Goal: Task Accomplishment & Management: Manage account settings

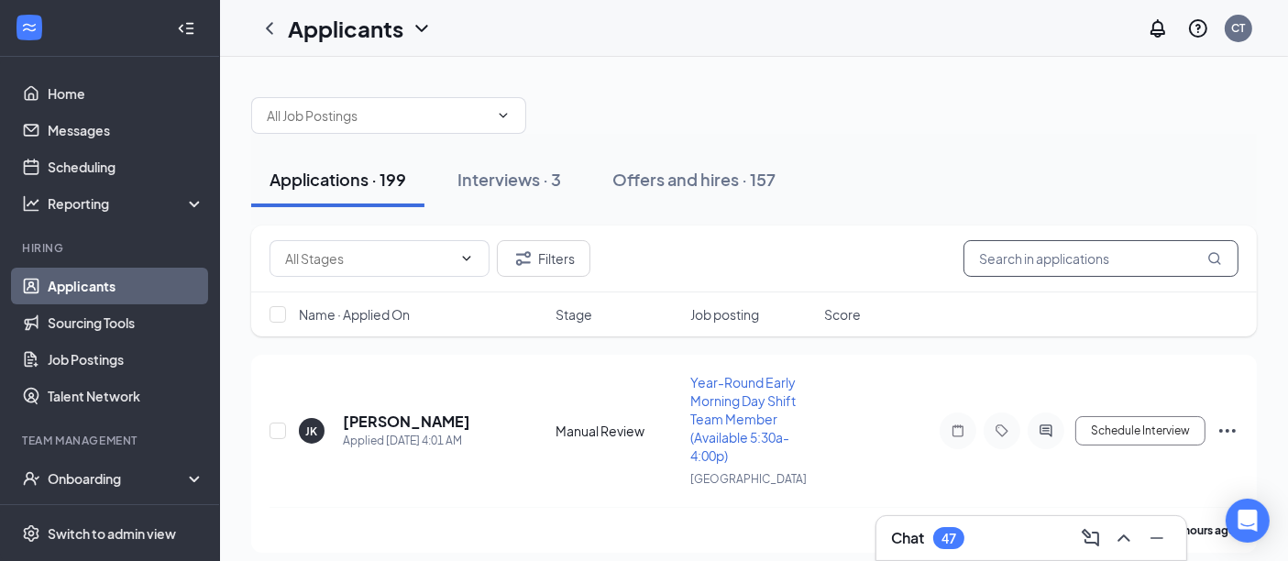
click at [1080, 258] on input "text" at bounding box center [1100, 258] width 275 height 37
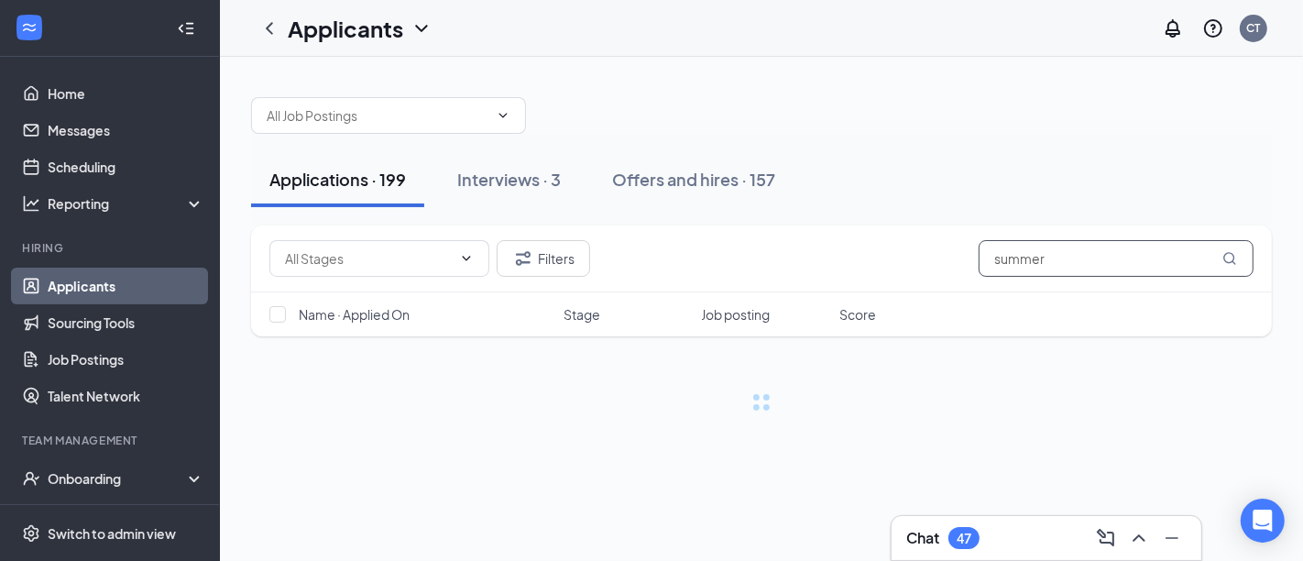
type input "summer"
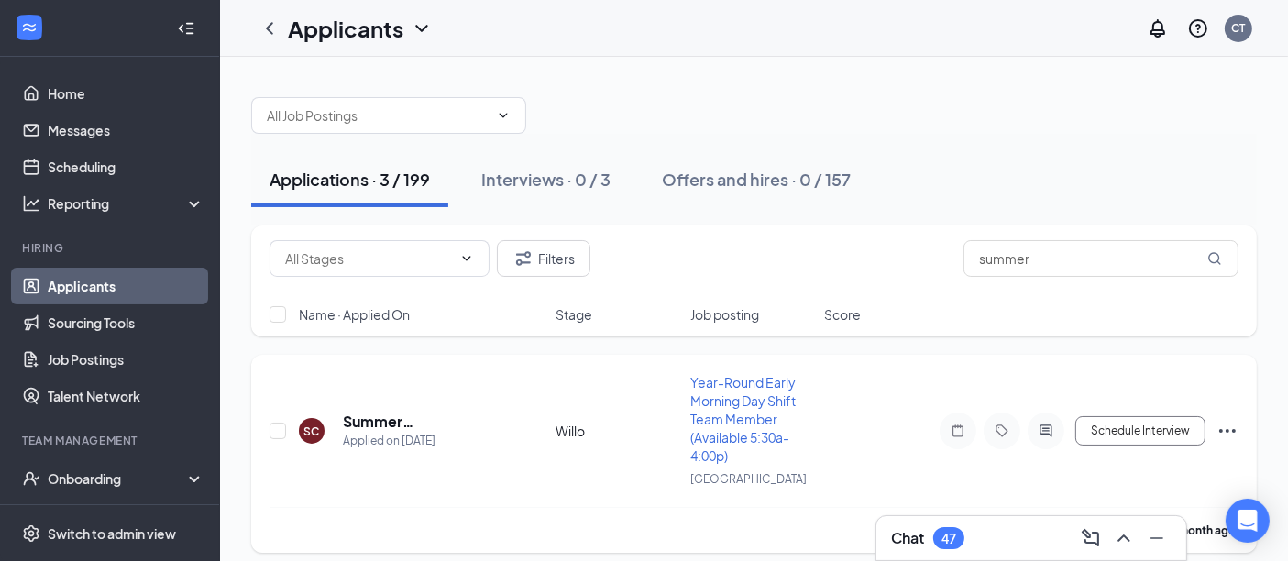
click at [1227, 429] on icon "Ellipses" at bounding box center [1227, 431] width 16 height 4
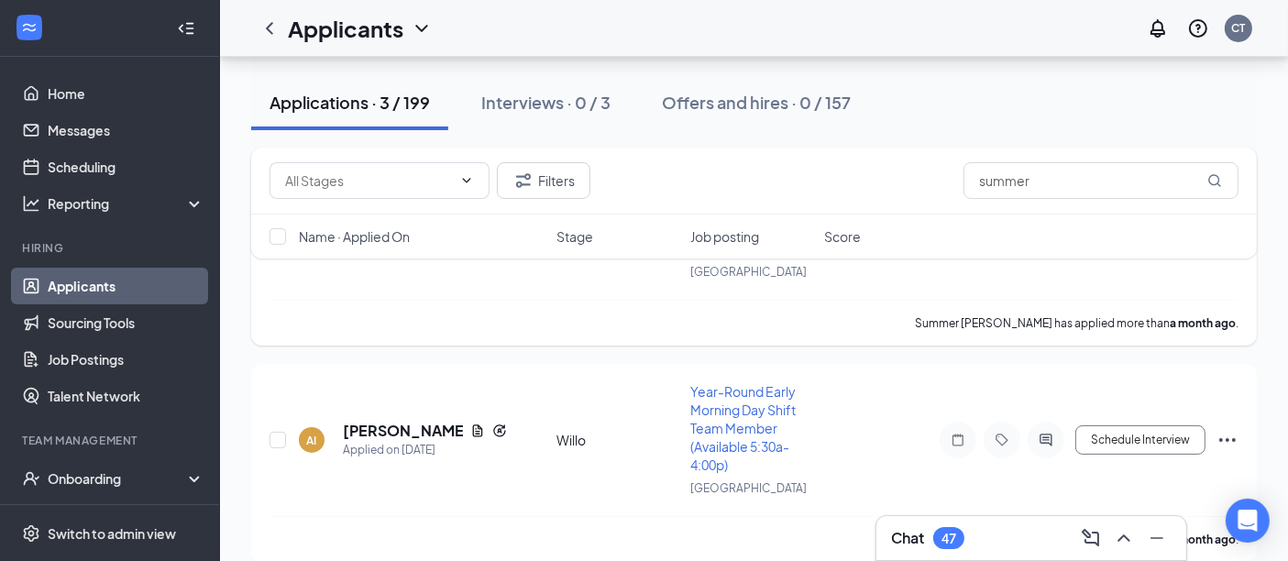
scroll to position [239, 0]
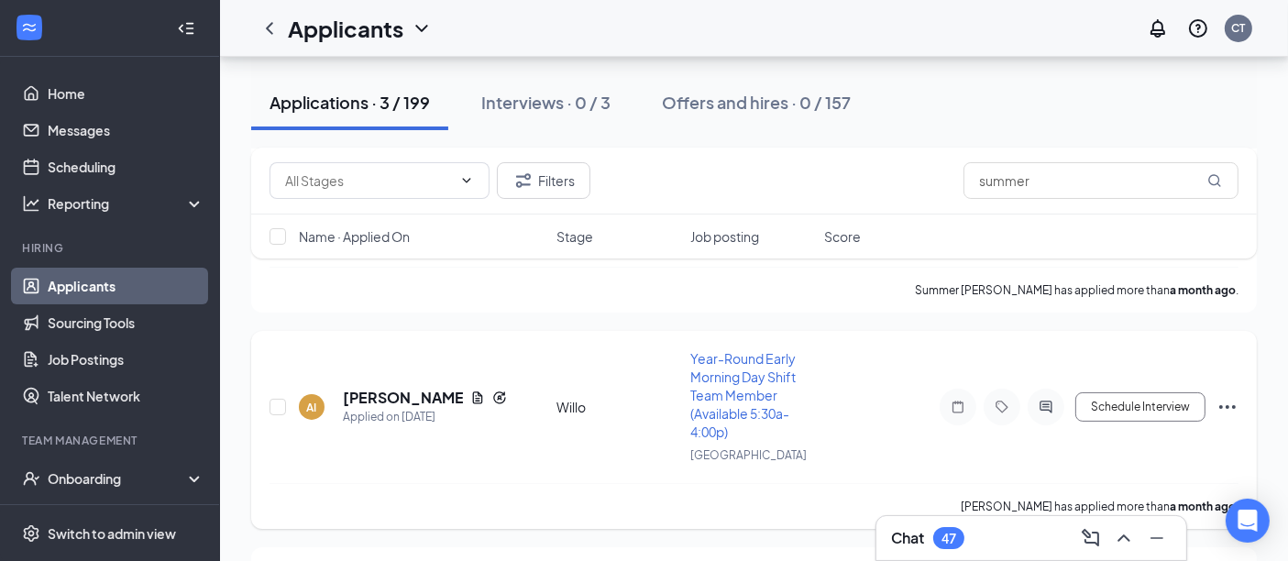
click at [1228, 405] on icon "Ellipses" at bounding box center [1227, 407] width 22 height 22
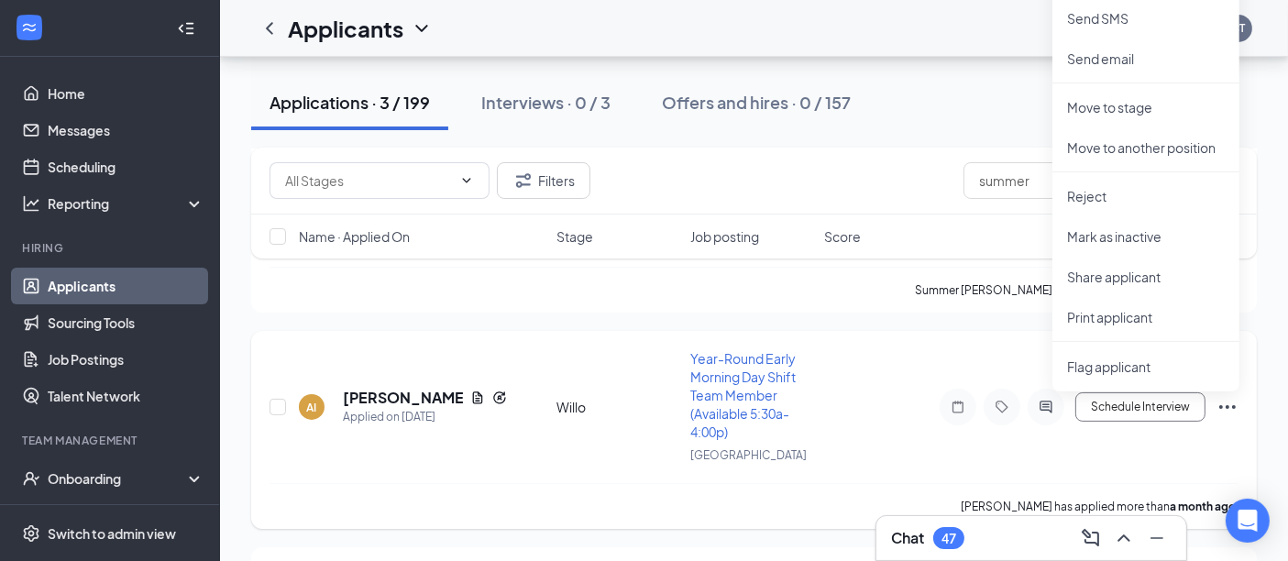
click at [907, 335] on div "AI [PERSON_NAME] Applied on [DATE] Willo Year-Round Early Morning Day Shift Tea…" at bounding box center [753, 430] width 1005 height 198
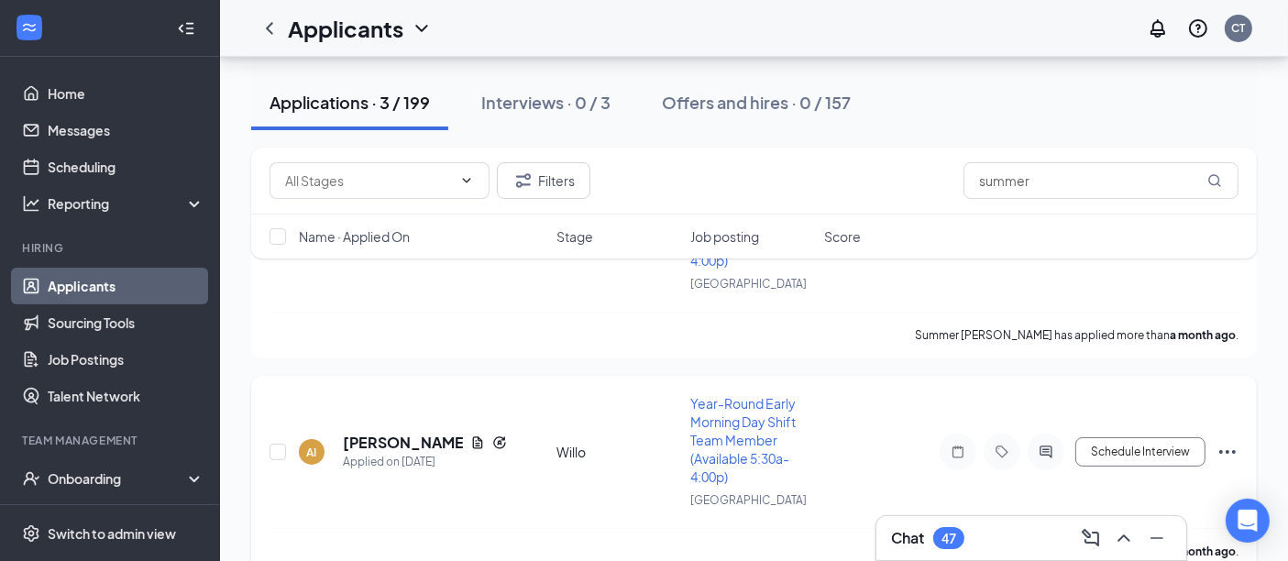
scroll to position [0, 0]
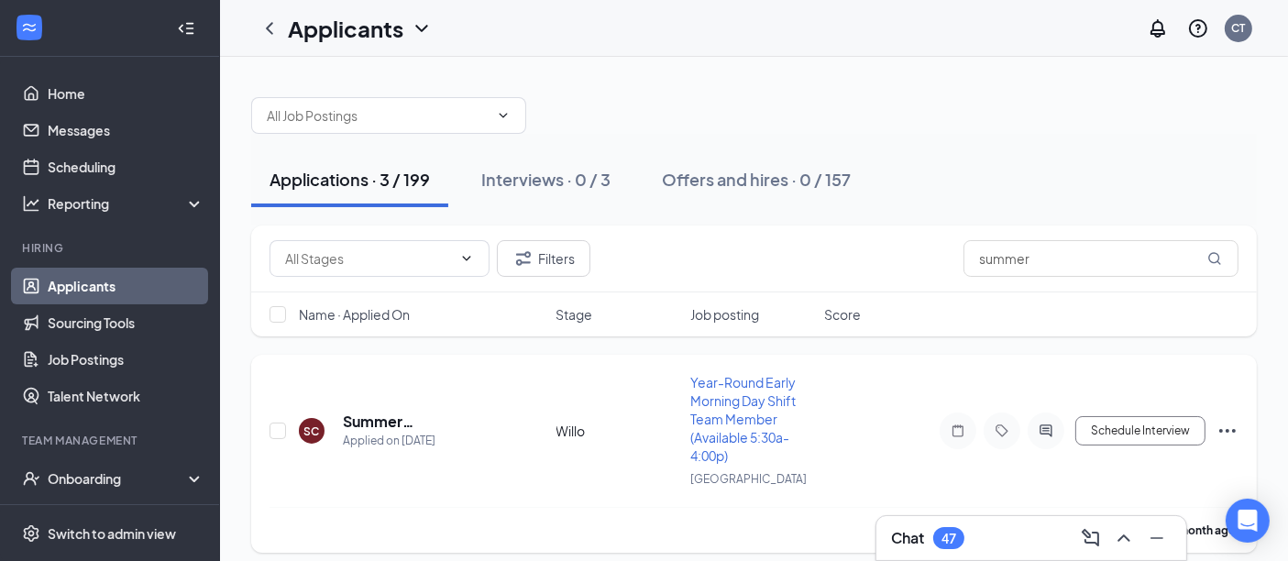
click at [1228, 429] on icon "Ellipses" at bounding box center [1227, 431] width 16 height 4
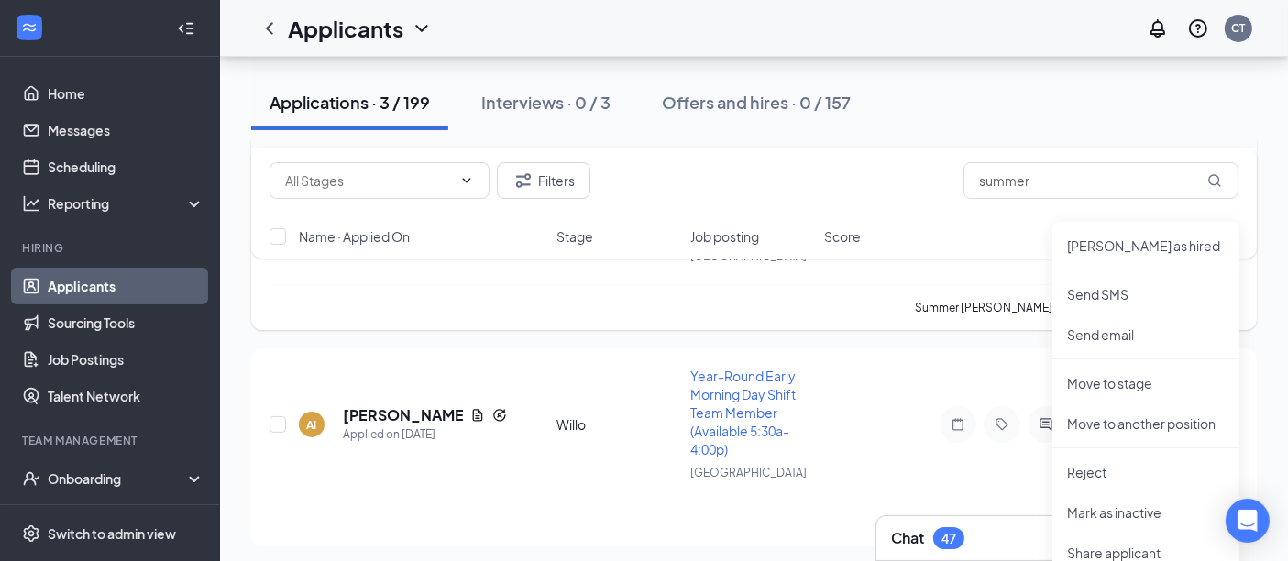
scroll to position [226, 0]
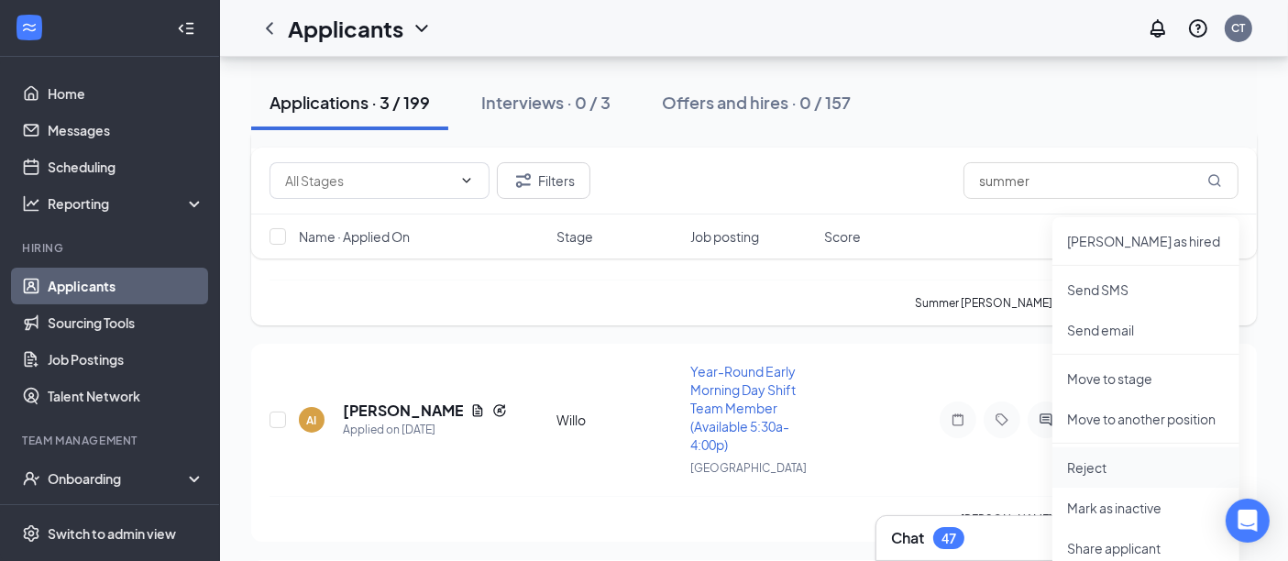
click at [1102, 472] on p "Reject" at bounding box center [1146, 467] width 158 height 18
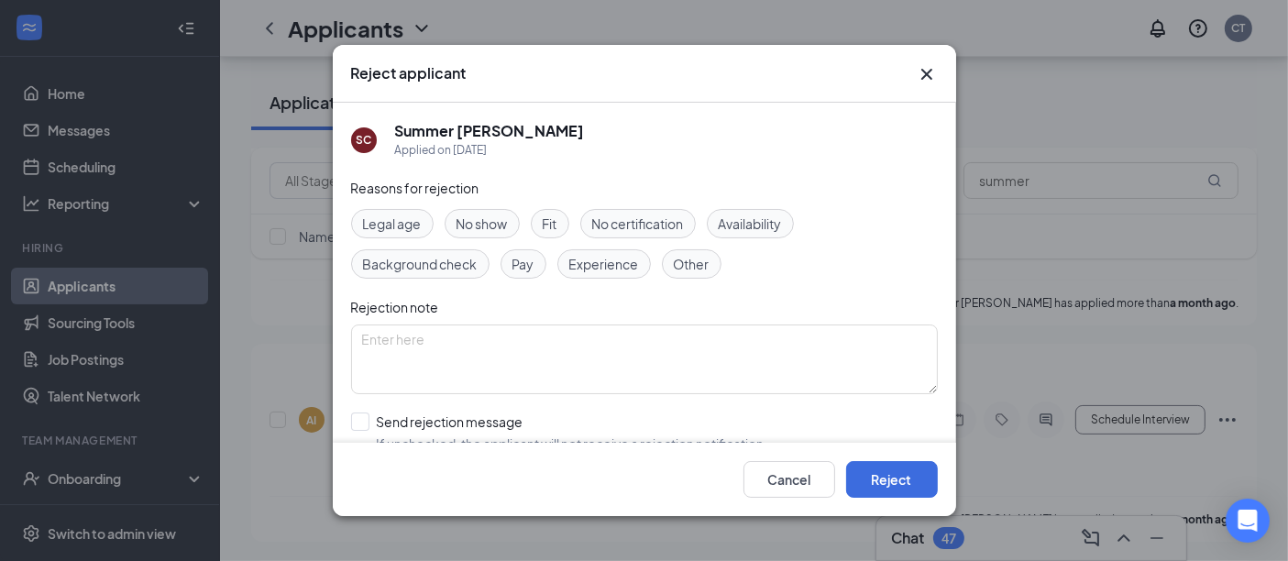
click at [764, 222] on span "Availability" at bounding box center [750, 224] width 63 height 20
click at [356, 423] on input "Send rejection message If unchecked, the applicant will not receive a rejection…" at bounding box center [559, 432] width 417 height 40
checkbox input "true"
click at [892, 477] on button "Reject" at bounding box center [892, 479] width 92 height 37
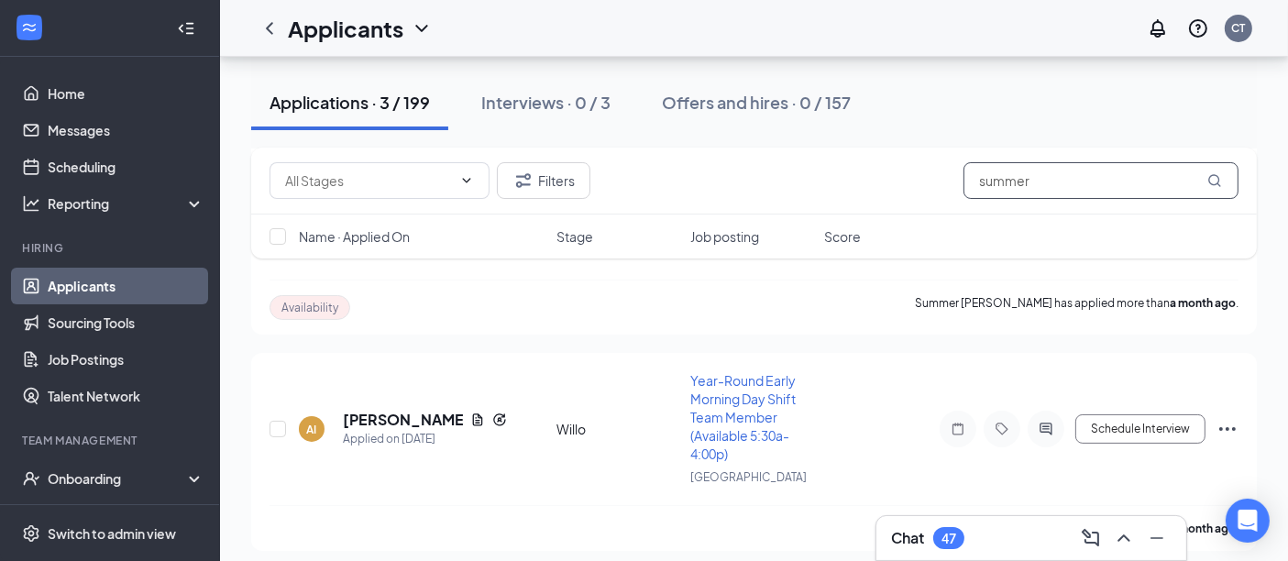
click at [1049, 181] on input "summer" at bounding box center [1100, 180] width 275 height 37
type input "s"
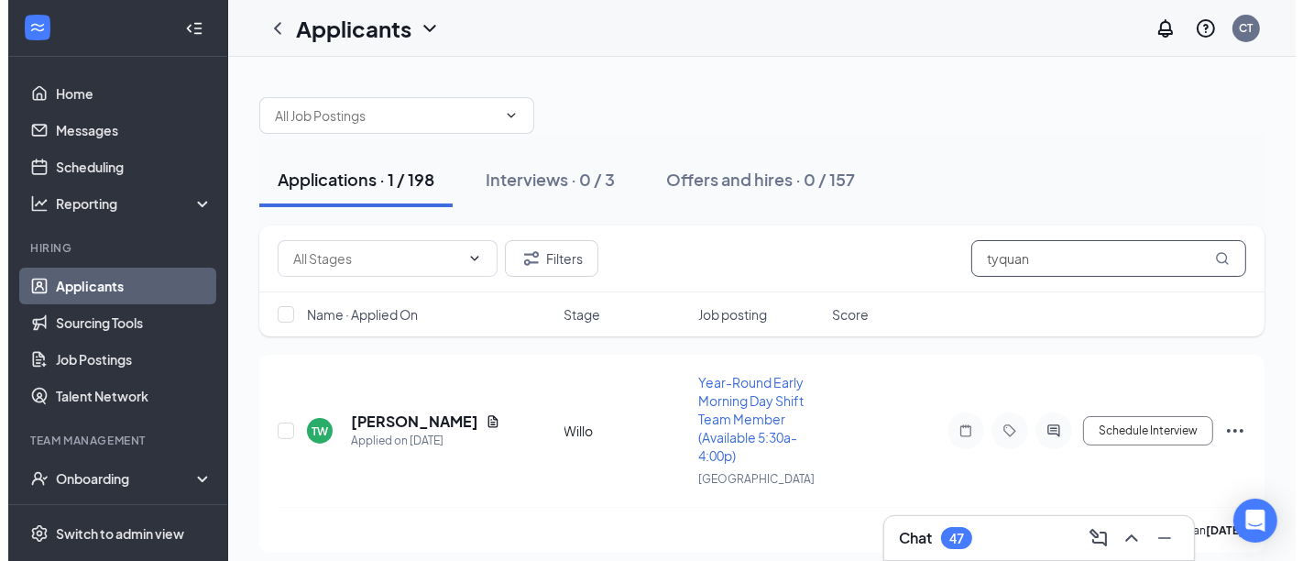
scroll to position [10, 0]
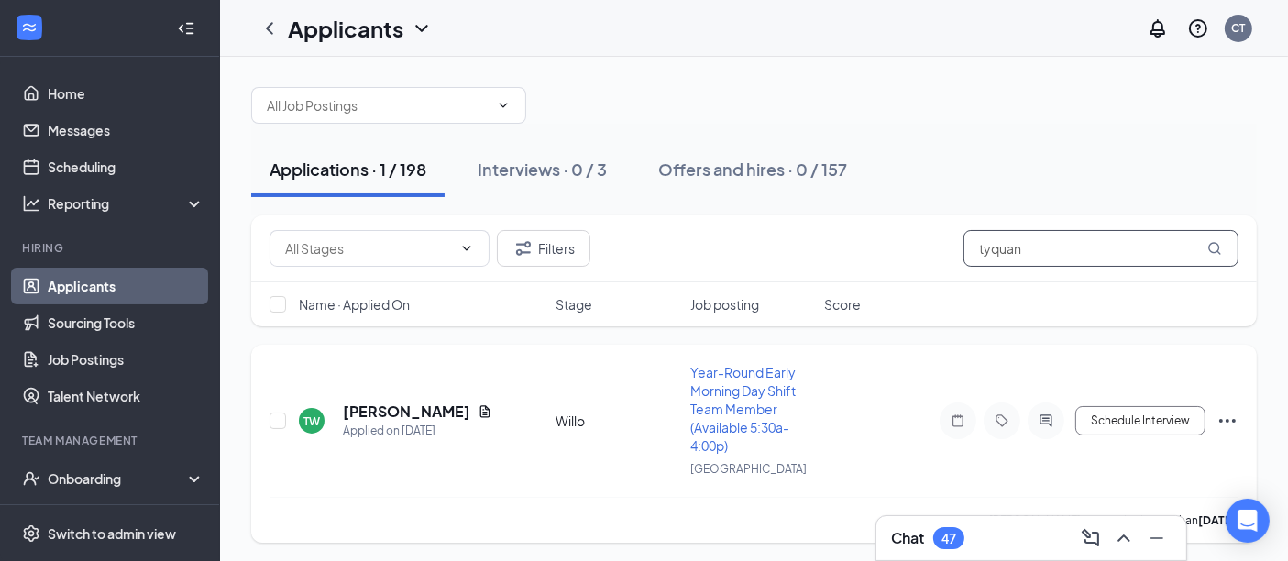
type input "tyquan"
click at [404, 413] on h5 "[PERSON_NAME]" at bounding box center [406, 411] width 127 height 20
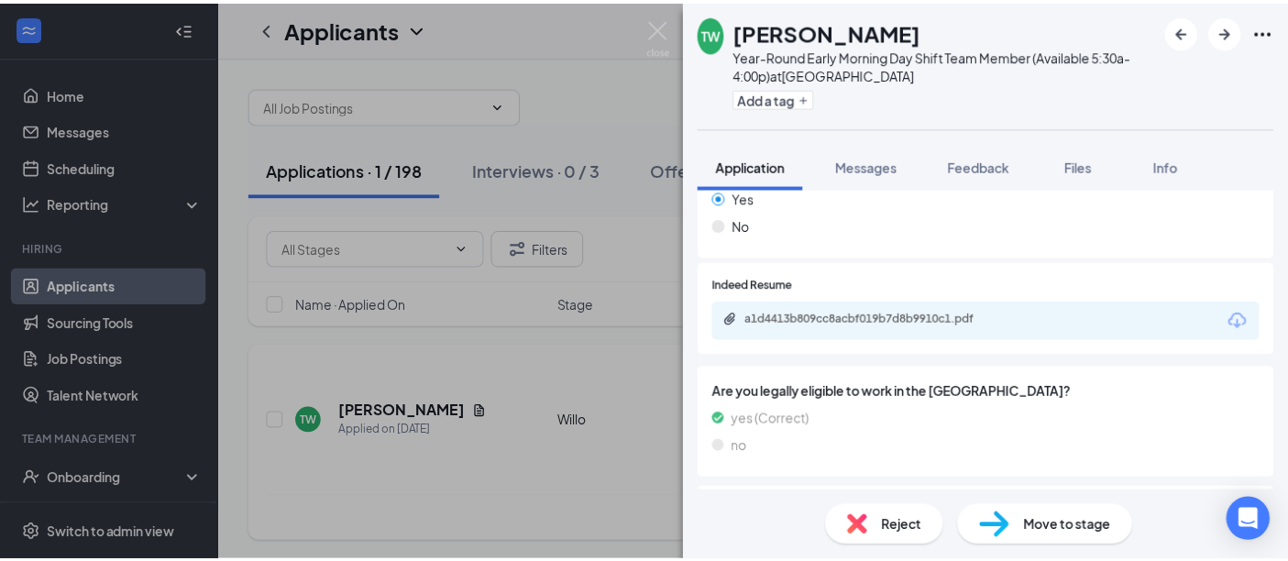
scroll to position [597, 0]
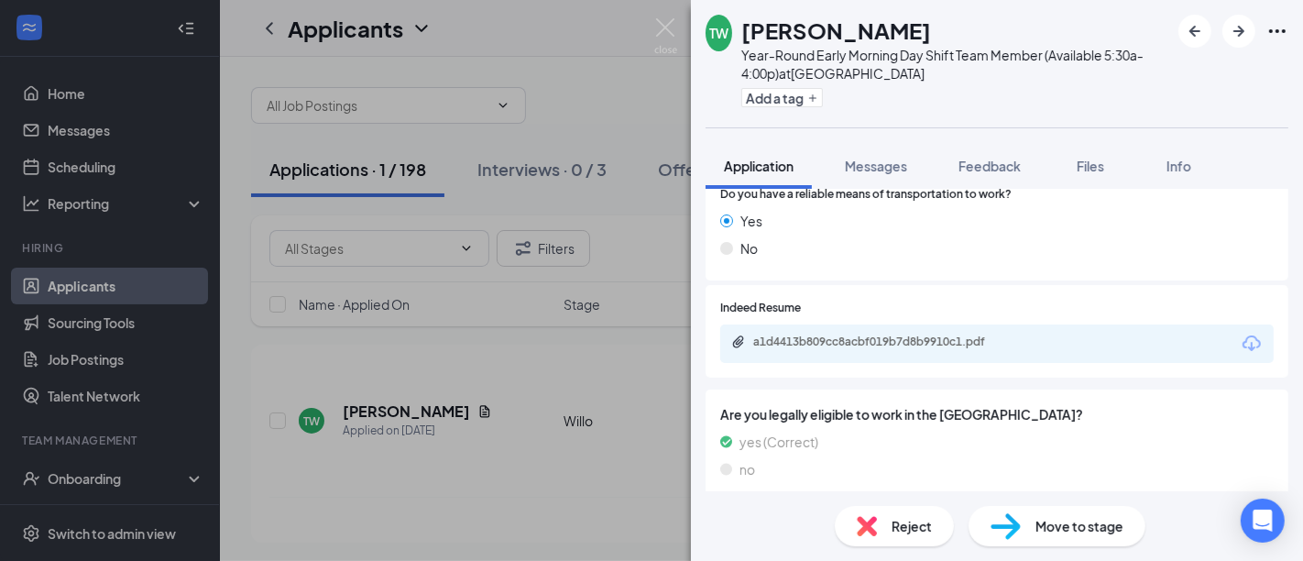
click at [972, 340] on div "a1d4413b809cc8acbf019b7d8b9910c1.pdf" at bounding box center [881, 342] width 257 height 15
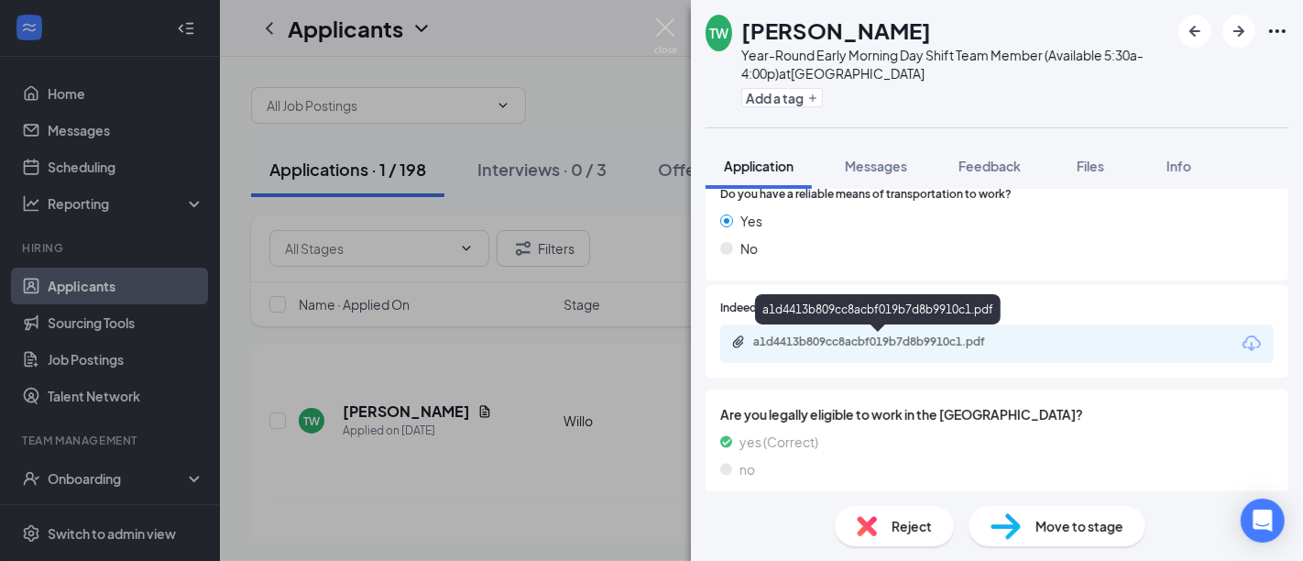
click at [651, 93] on div "TW [PERSON_NAME] Year-Round Early Morning Day Shift Team Member (Available 5:30…" at bounding box center [651, 280] width 1303 height 561
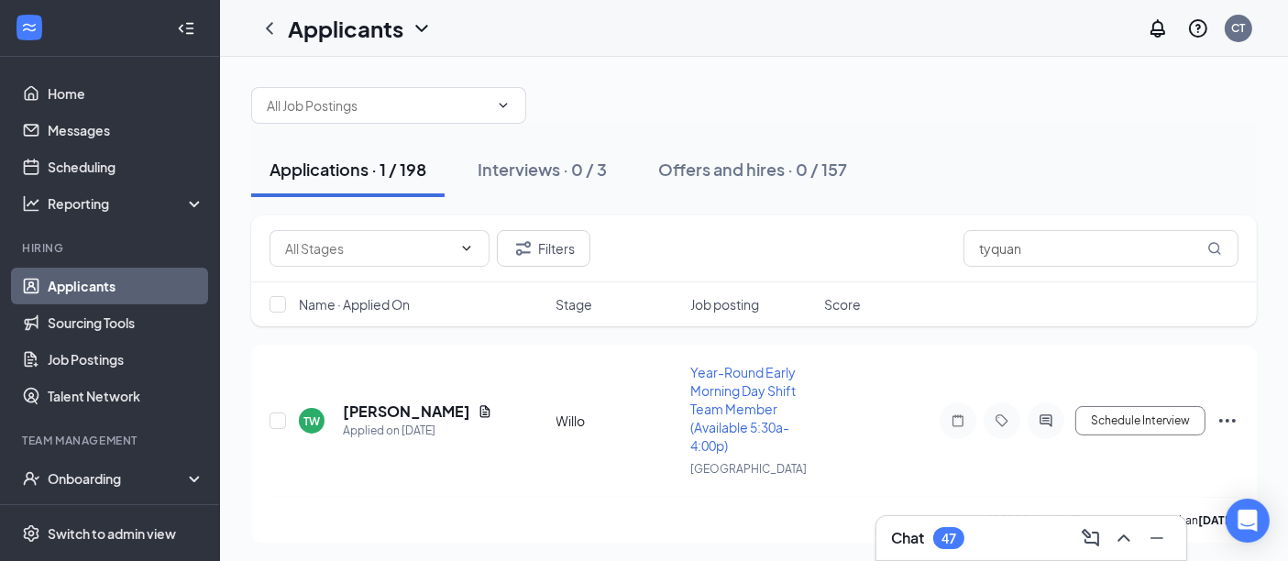
click at [82, 301] on link "Applicants" at bounding box center [126, 286] width 157 height 37
click at [110, 275] on link "Applicants" at bounding box center [126, 286] width 157 height 37
click at [466, 246] on icon "ChevronDown" at bounding box center [466, 248] width 15 height 15
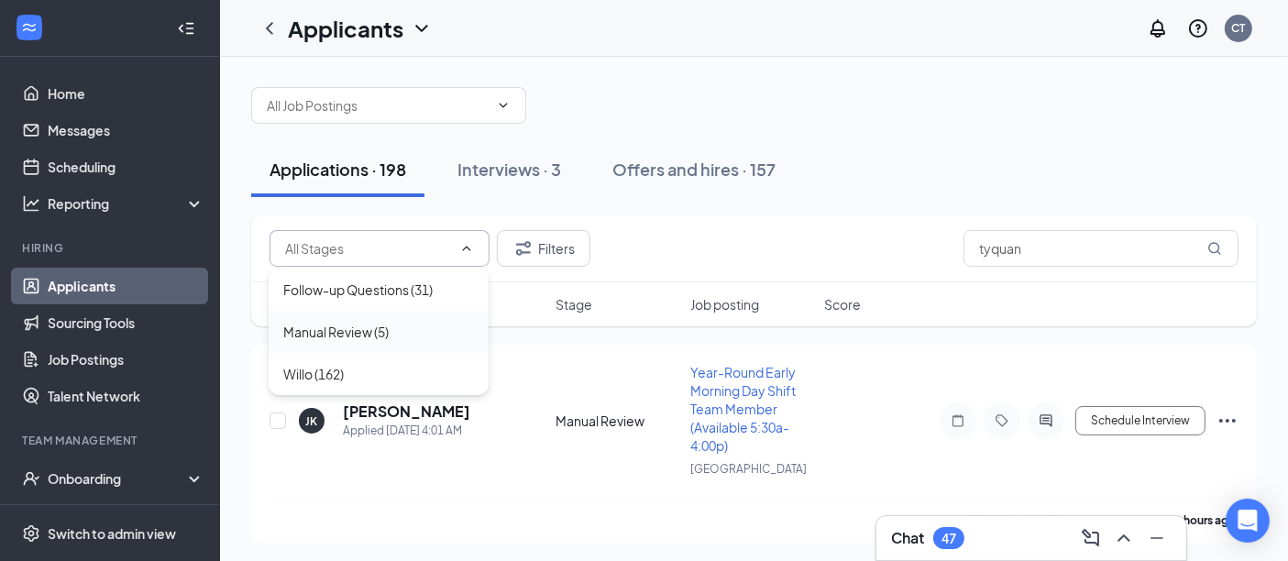
click at [379, 328] on div "Manual Review (5)" at bounding box center [335, 332] width 105 height 20
type input "Manual Review (5)"
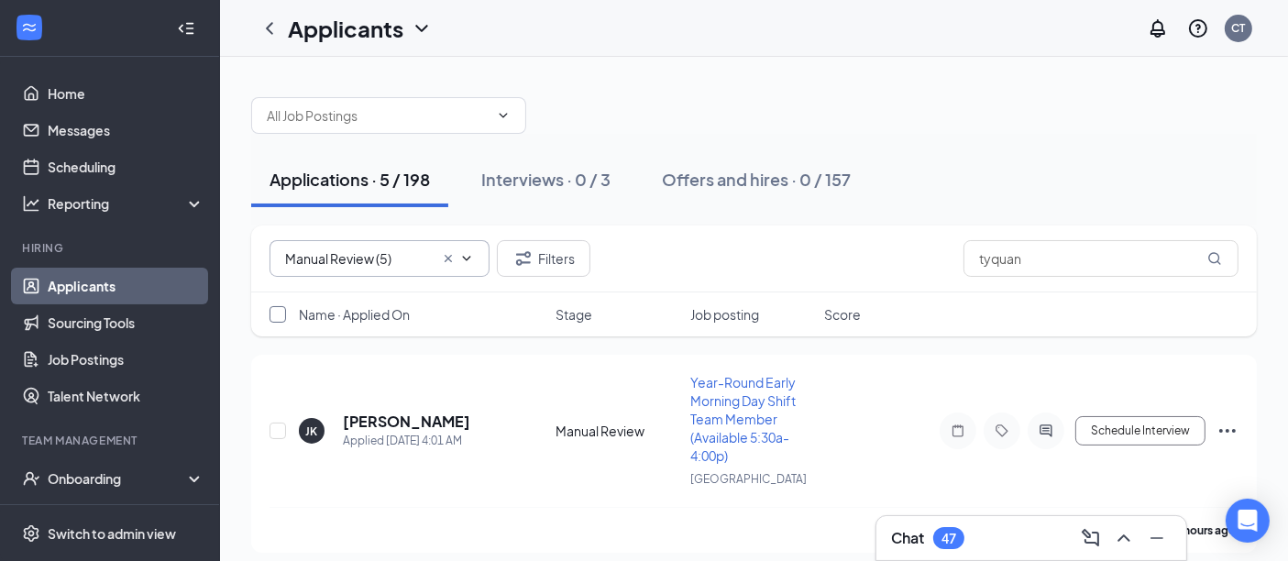
click at [274, 311] on input "checkbox" at bounding box center [277, 314] width 16 height 16
checkbox input "true"
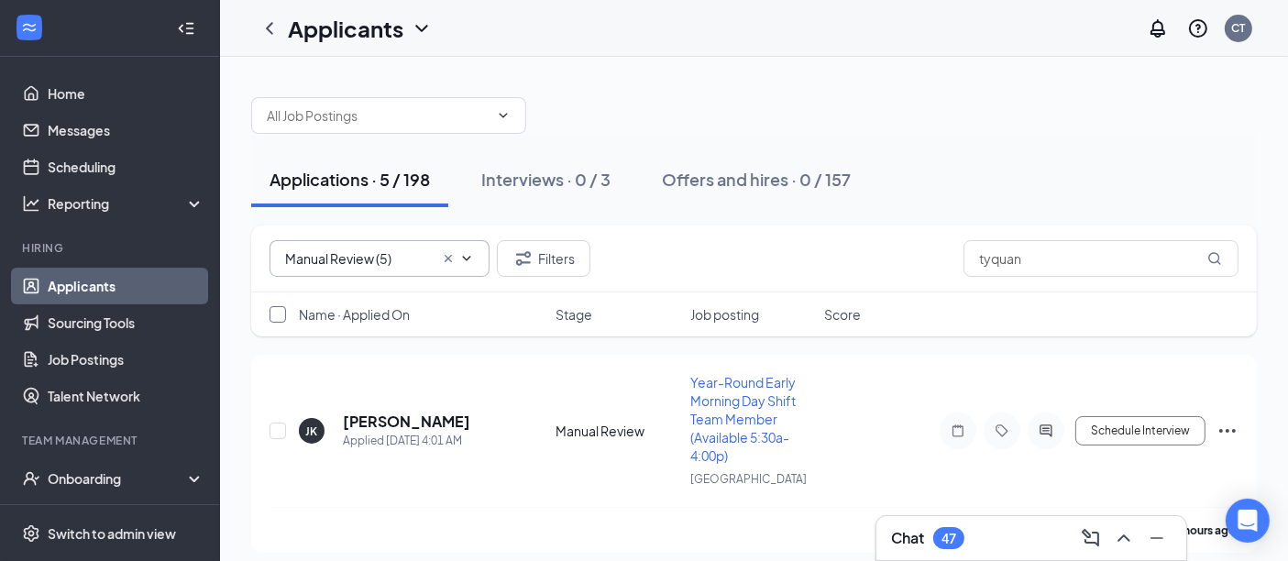
checkbox input "true"
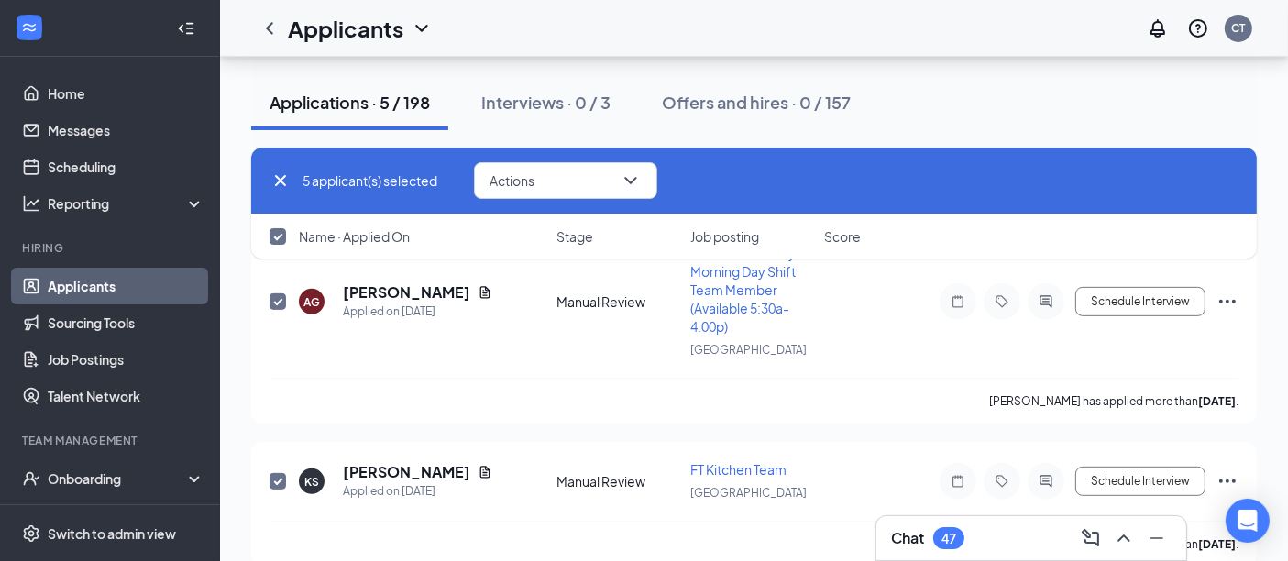
scroll to position [723, 0]
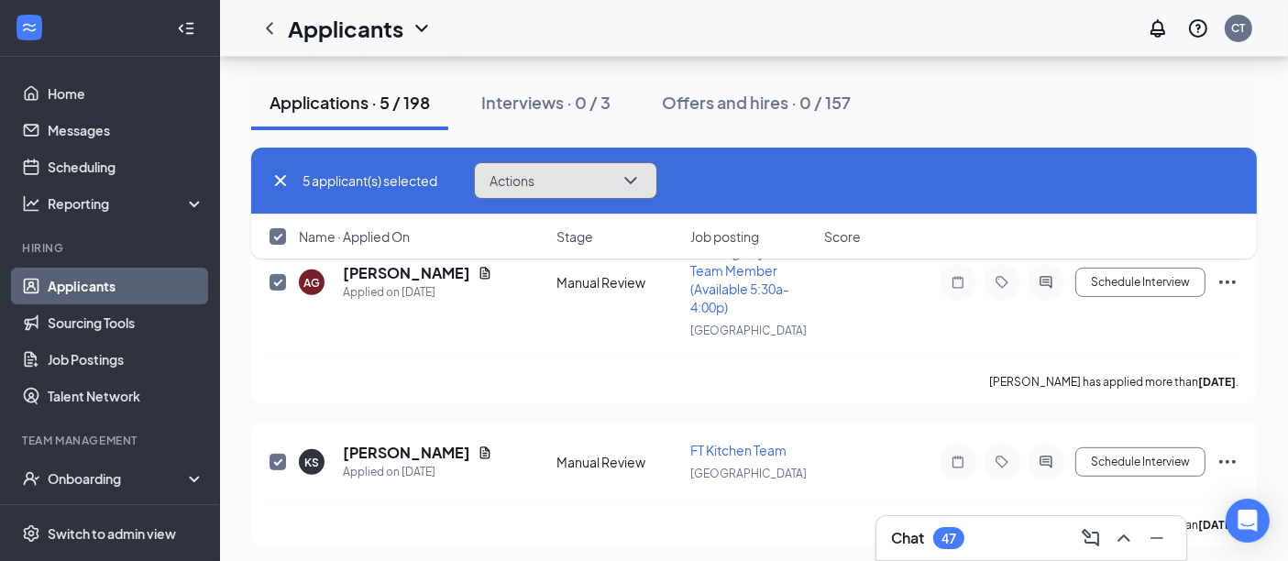
click at [615, 191] on button "Actions" at bounding box center [565, 180] width 183 height 37
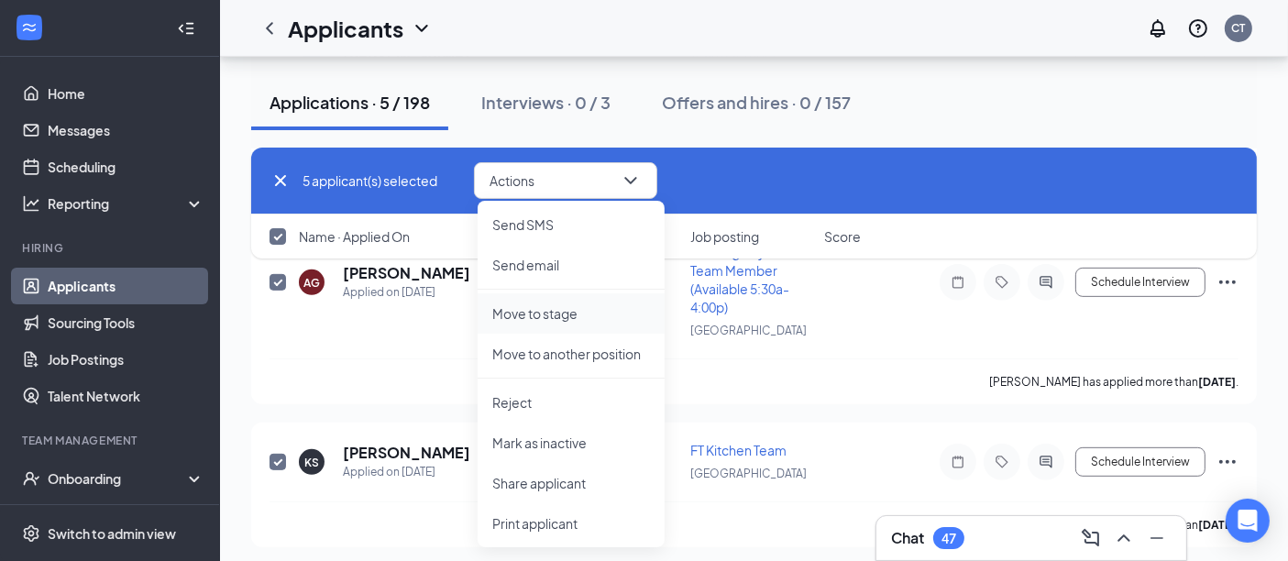
click at [576, 316] on p "Move to stage" at bounding box center [571, 313] width 158 height 18
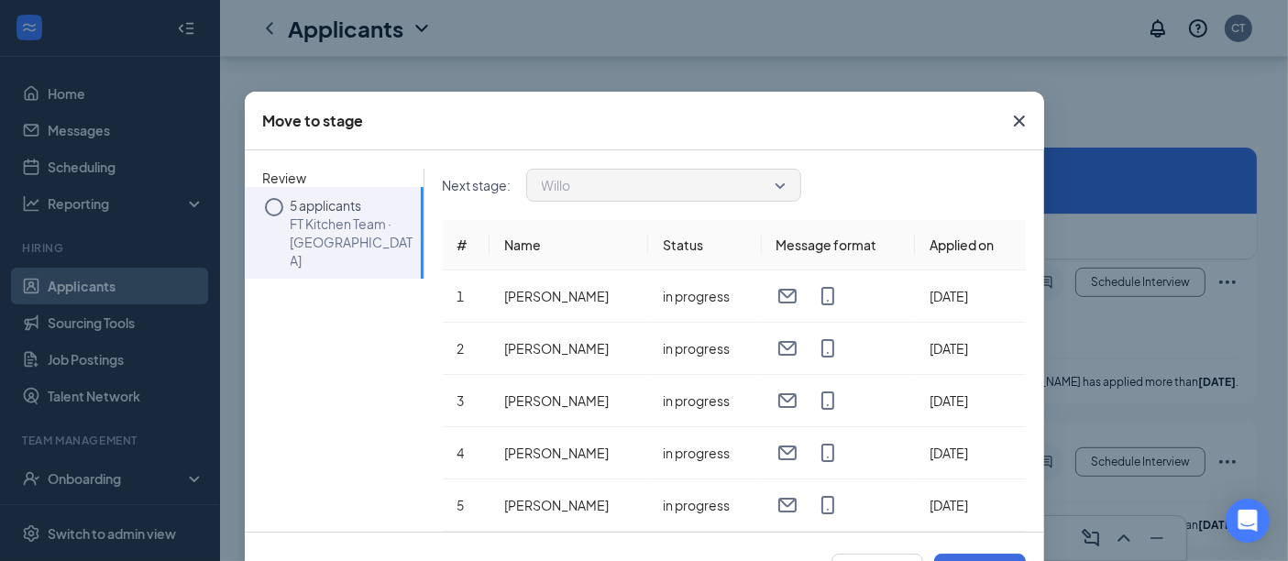
scroll to position [69, 0]
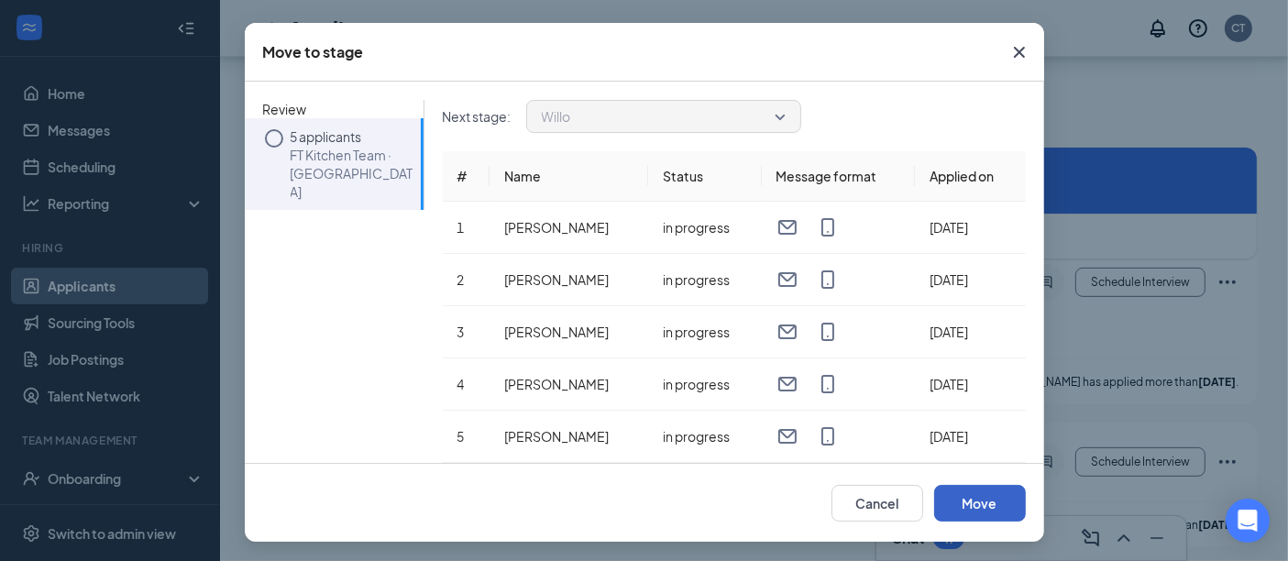
click at [985, 500] on button "Move" at bounding box center [980, 503] width 92 height 37
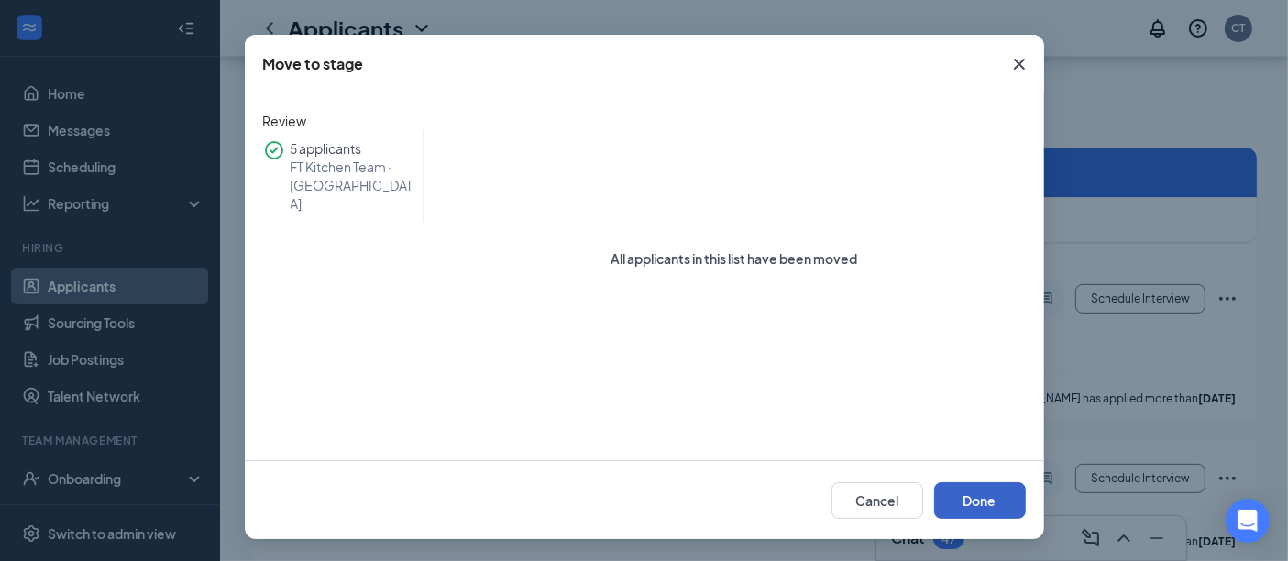
scroll to position [56, 0]
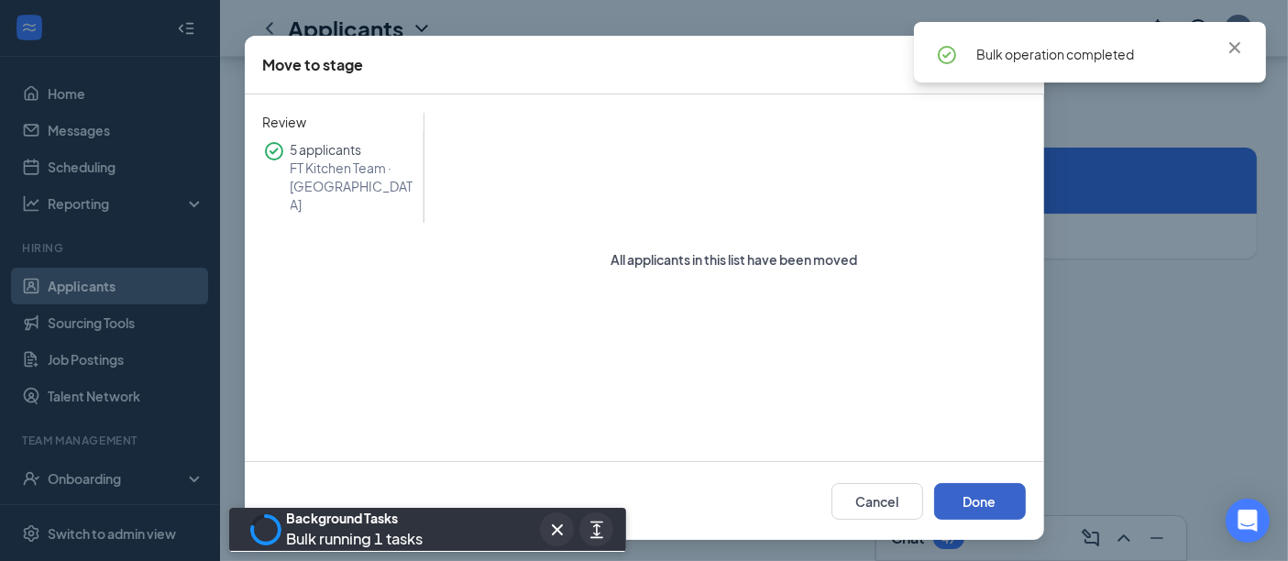
checkbox input "false"
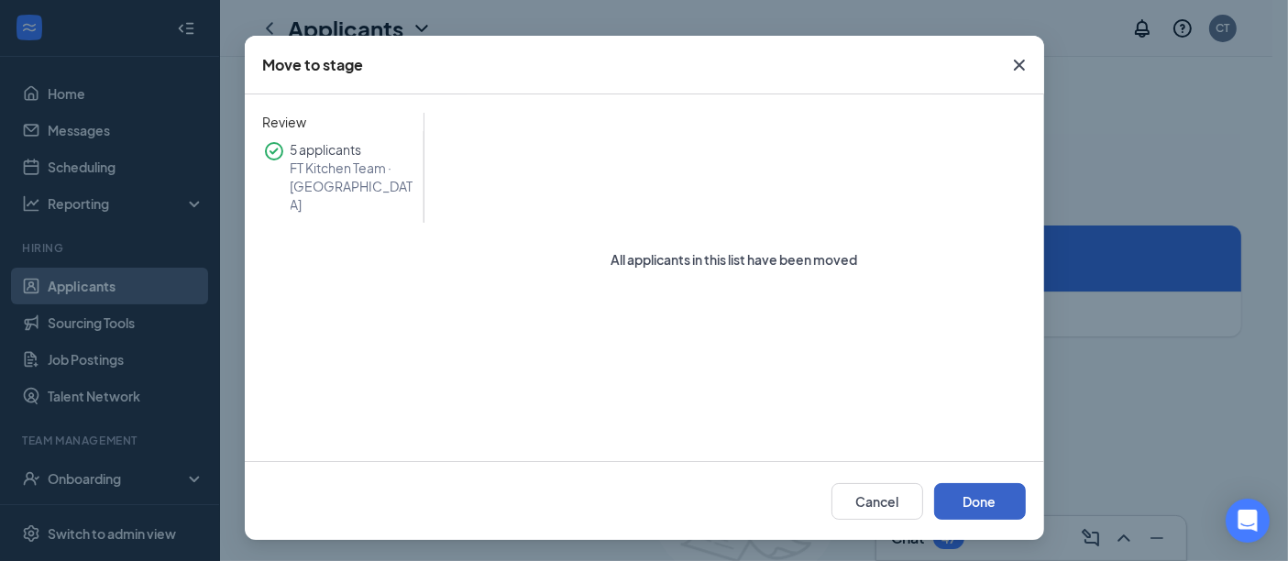
click at [991, 506] on button "Done" at bounding box center [980, 501] width 92 height 37
